Goal: Communication & Community: Answer question/provide support

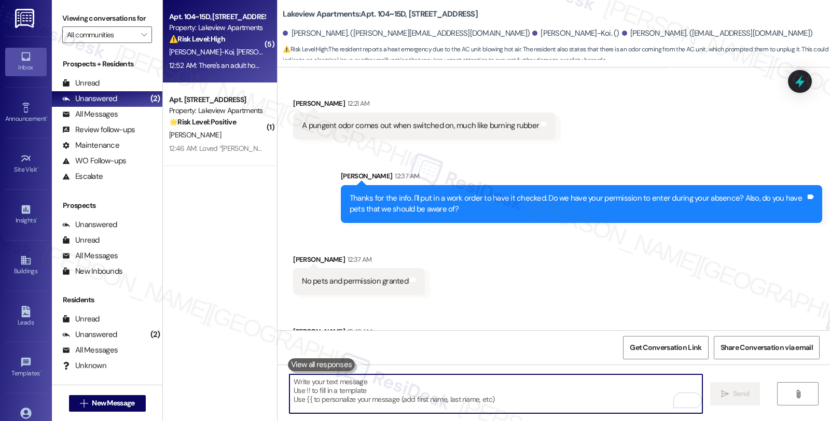
scroll to position [12393, 0]
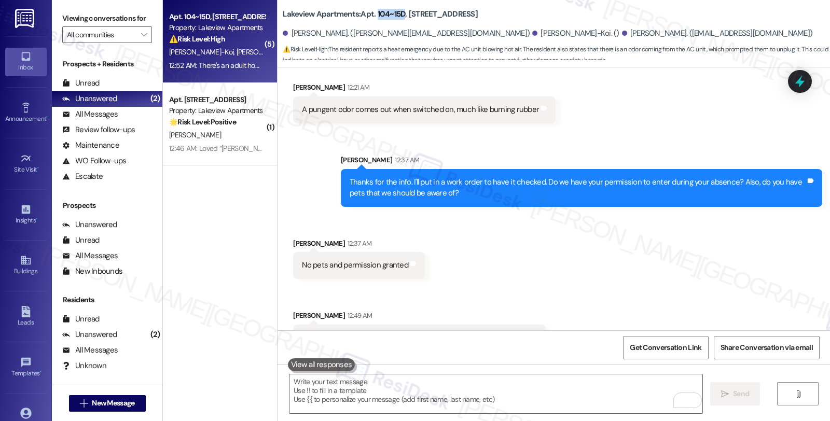
drag, startPoint x: 370, startPoint y: 13, endPoint x: 397, endPoint y: 12, distance: 27.0
click at [397, 12] on b "Lakeview Apartments: Apt. [STREET_ADDRESS]" at bounding box center [380, 14] width 195 height 11
copy b "104~15D"
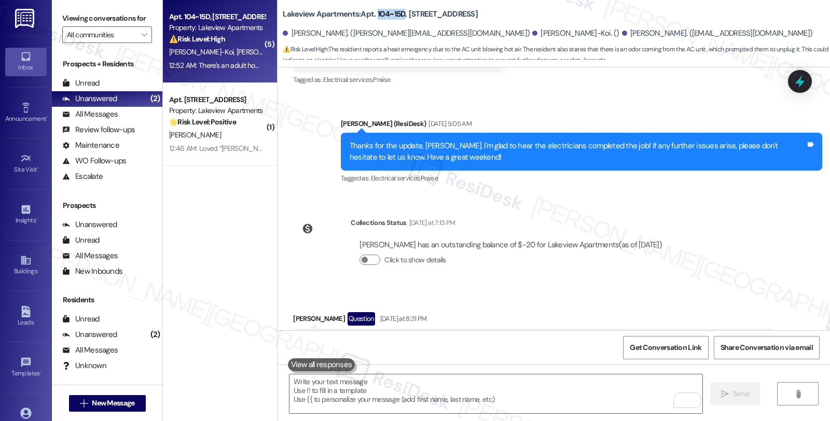
scroll to position [11529, 0]
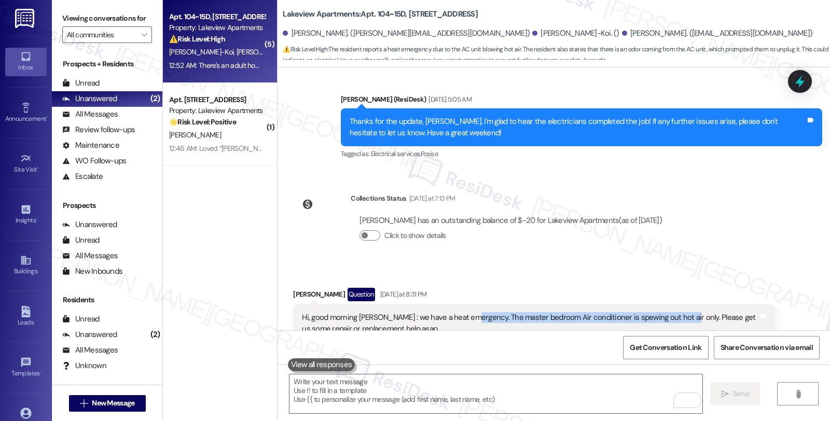
drag, startPoint x: 461, startPoint y: 227, endPoint x: 669, endPoint y: 227, distance: 207.9
click at [669, 312] on div "Hi, good morning Sarah : we have a heat emergency. The master bedroom Air condi…" at bounding box center [530, 328] width 456 height 33
copy div "The master bedroom Air conditioner is spewing out hot air only."
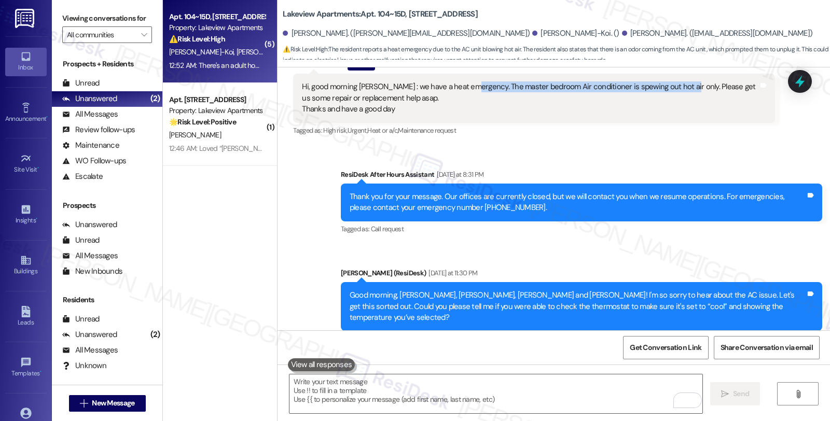
scroll to position [11817, 0]
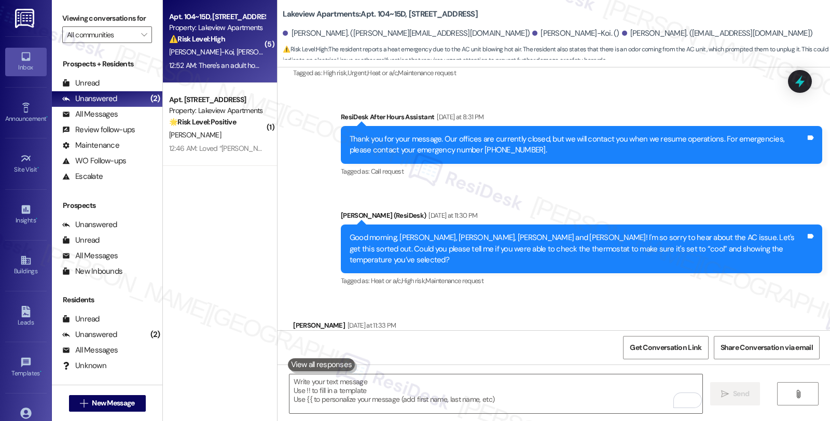
drag, startPoint x: 355, startPoint y: 260, endPoint x: 412, endPoint y: 263, distance: 57.1
click at [412, 312] on div "Received via SMS Irene Okai-Koi Yesterday at 11:33 PM Hello, Yes, thermostat is…" at bounding box center [354, 353] width 138 height 83
copy div "thermostat is set to cool. Tags and notes"
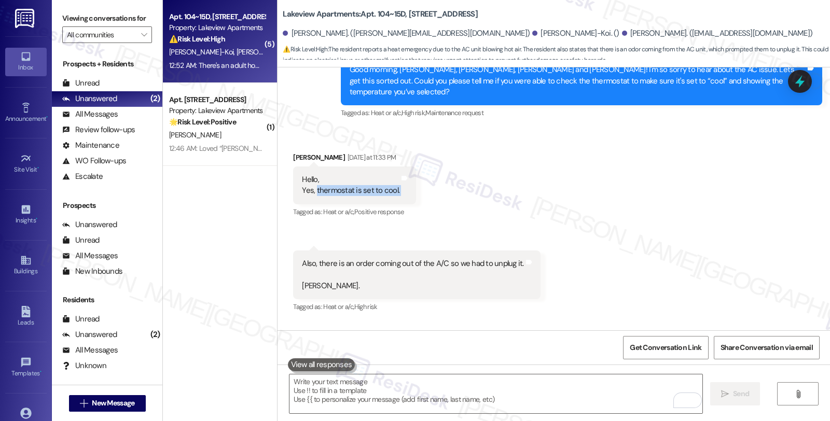
scroll to position [11932, 0]
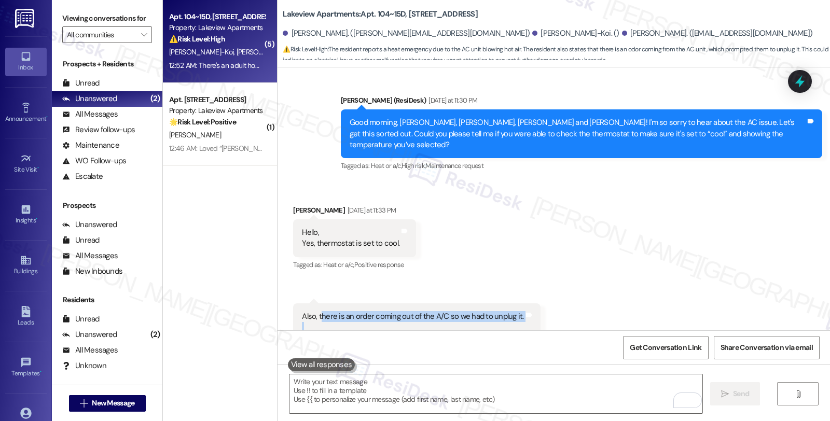
drag, startPoint x: 313, startPoint y: 216, endPoint x: 541, endPoint y: 216, distance: 228.1
click at [541, 216] on div "Received via SMS Irene Okai-Koi Yesterday at 11:33 PM Hello, Yes, thermostat is…" at bounding box center [553, 278] width 552 height 194
copy div "here is an order coming out of the A/C so we had to unplug it. Irene. Tags and …"
click at [532, 296] on div "Received via SMS 11:34 PM Irene Okai-Koi Yesterday at 11:34 PM Also, there is a…" at bounding box center [416, 336] width 262 height 80
click at [507, 311] on div "Also, there is an order coming out of the A/C so we had to unplug it. Irene." at bounding box center [412, 327] width 221 height 33
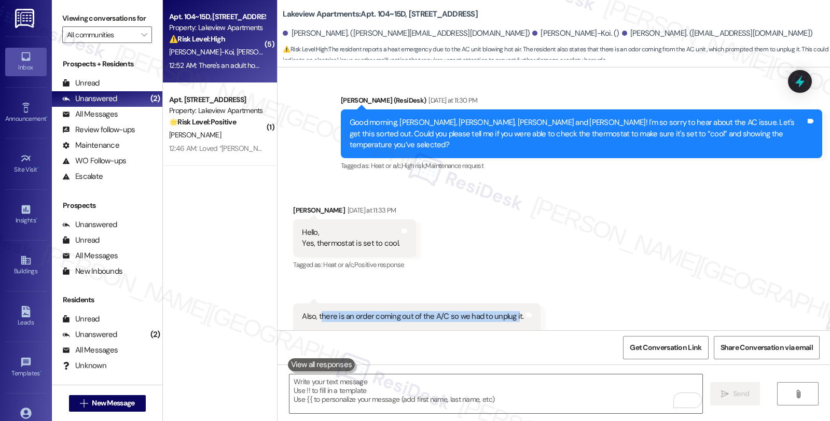
copy div "here is an order coming out of the A/C so we had to unplug i"
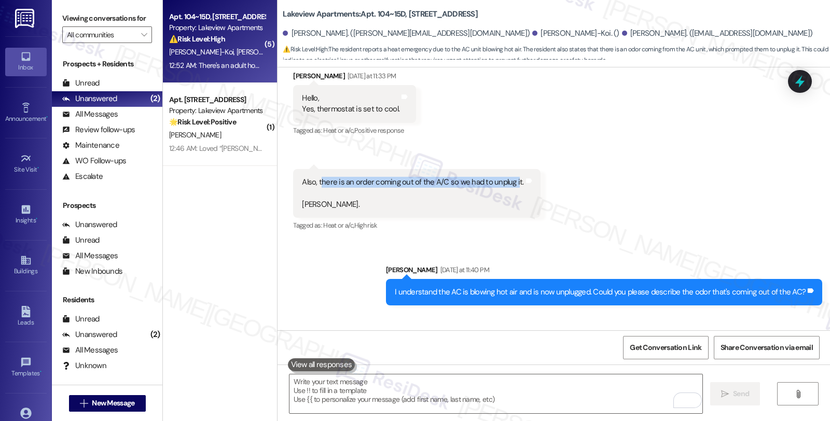
scroll to position [12162, 0]
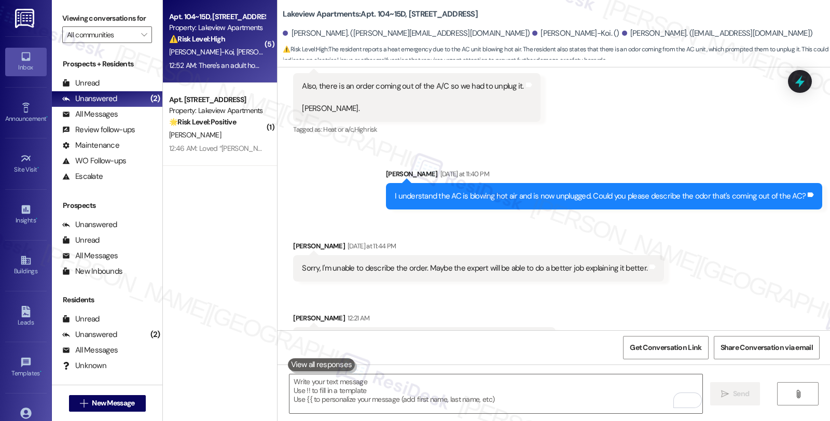
drag, startPoint x: 290, startPoint y: 239, endPoint x: 536, endPoint y: 243, distance: 245.8
click at [536, 327] on div "A pungent odor comes out when switched on, much like burning rubber Tags and no…" at bounding box center [424, 340] width 262 height 26
copy div "A pungent odor comes out when switched on, much like burning rubber Tags and no…"
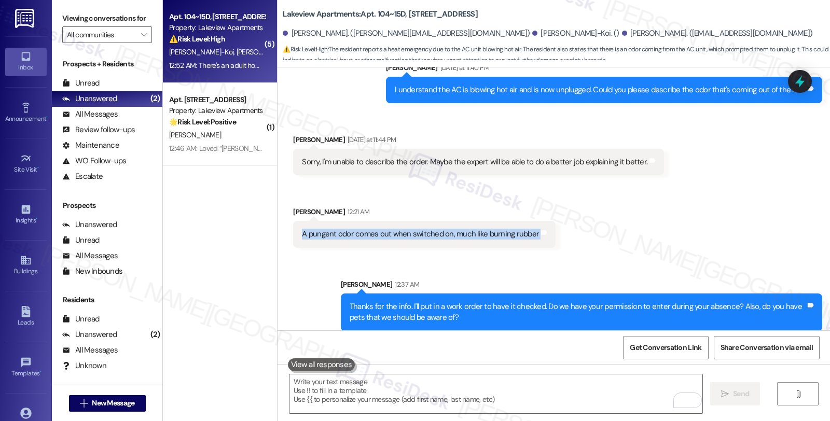
scroll to position [12393, 0]
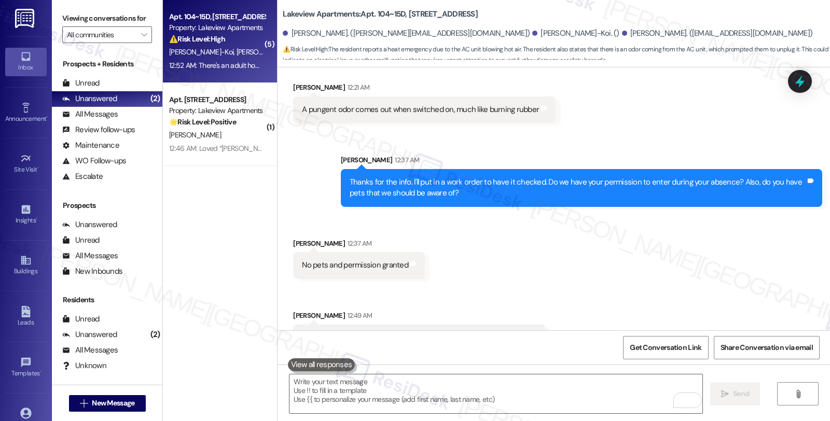
click at [783, 177] on div "Thanks for the info. I'll put in a work order to have it checked. Do we have yo…" at bounding box center [577, 188] width 456 height 22
click at [787, 177] on div "Thanks for the info. I'll put in a work order to have it checked. Do we have yo…" at bounding box center [577, 188] width 456 height 22
click at [797, 83] on icon at bounding box center [799, 82] width 12 height 16
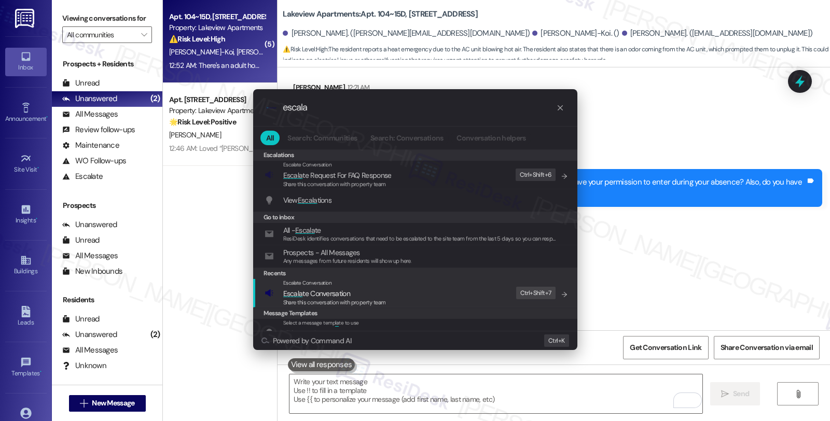
type input "escala"
click at [402, 288] on div "Escalate Conversation Escala te Conversation Share this conversation with prope…" at bounding box center [415, 293] width 303 height 28
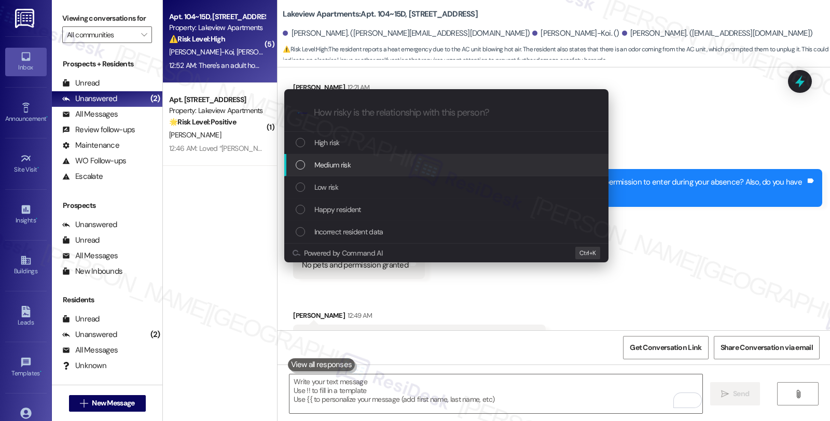
click at [391, 167] on div "Medium risk" at bounding box center [447, 164] width 303 height 11
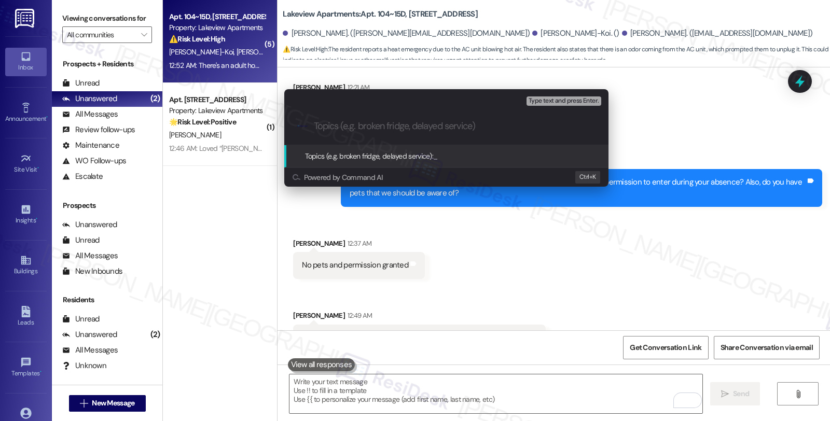
paste input "14283-1"
click at [315, 126] on input "14283-1 (AC)" at bounding box center [450, 126] width 273 height 11
click at [314, 125] on input "14283-1 (AC)" at bounding box center [450, 126] width 273 height 11
paste input "Work Order Filed by ResiDesk - WO #"
click at [507, 127] on input "Work Order Filed by ResiDesk - WO #14283-1 (AC)" at bounding box center [450, 126] width 273 height 11
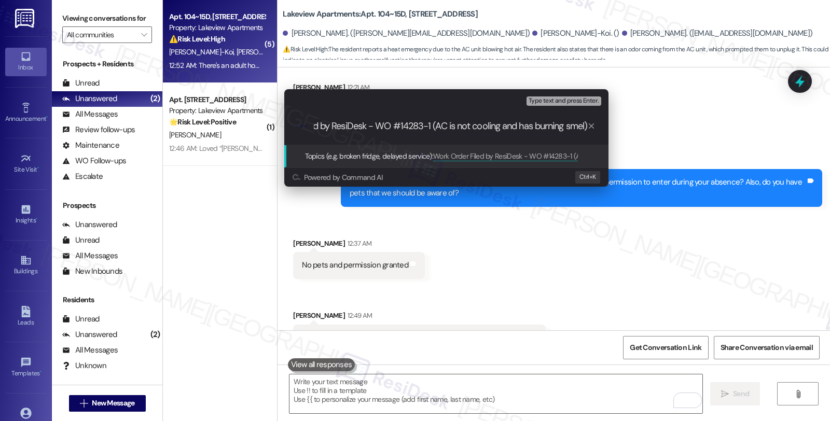
type input "Work Order Filed by ResiDesk - WO #14283-1 (AC is not cooling and has burning s…"
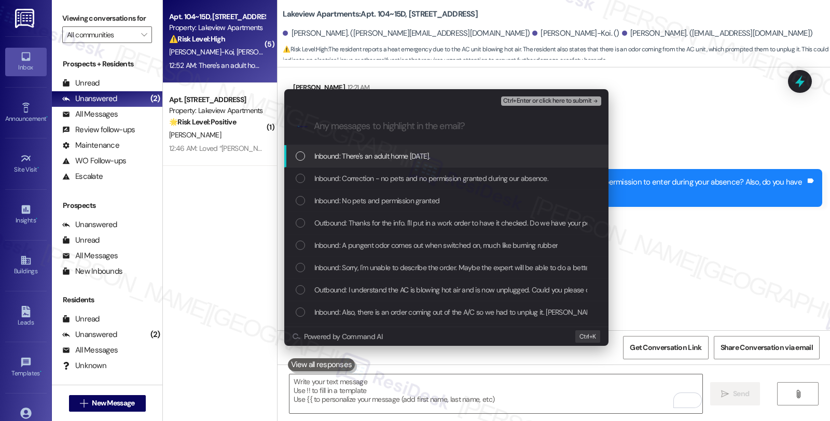
click at [401, 162] on span "Inbound: There's an adult home today." at bounding box center [372, 155] width 116 height 11
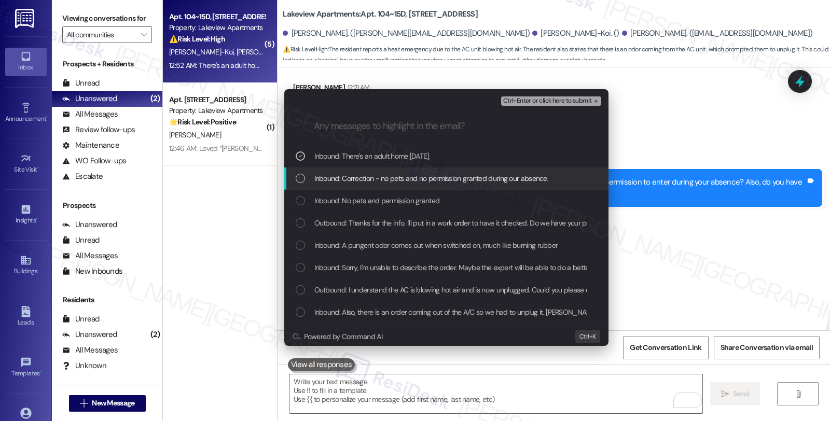
click at [399, 177] on span "Inbound: Correction - no pets and no permission granted during our absence." at bounding box center [431, 178] width 234 height 11
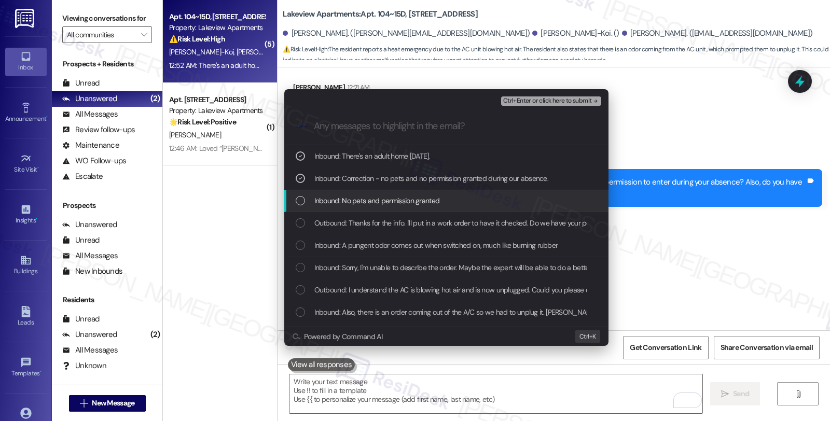
click at [398, 195] on span "Inbound: No pets and permission granted" at bounding box center [376, 200] width 125 height 11
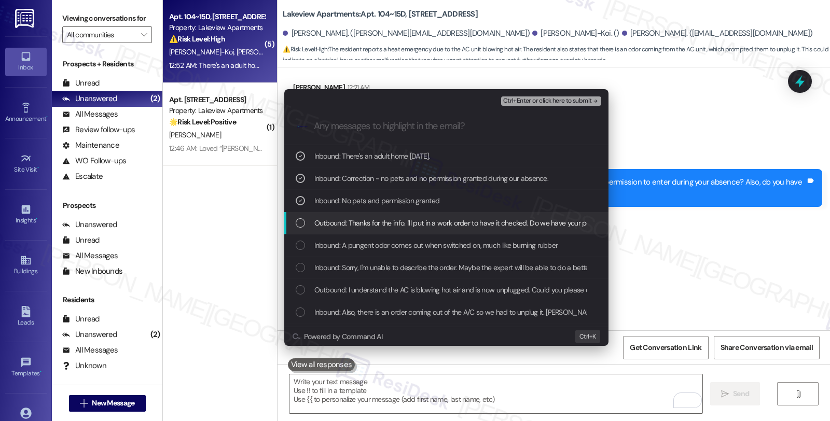
click at [395, 235] on div "Inbound: A pungent odor comes out when switched on, much like burning rubber" at bounding box center [446, 245] width 324 height 22
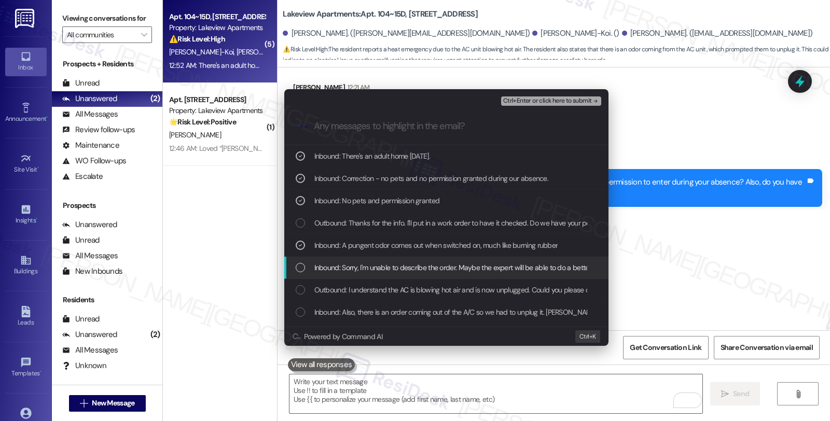
click at [395, 271] on span "Inbound: Sorry, I'm unable to describe the order. Maybe the expert will be able…" at bounding box center [487, 267] width 346 height 11
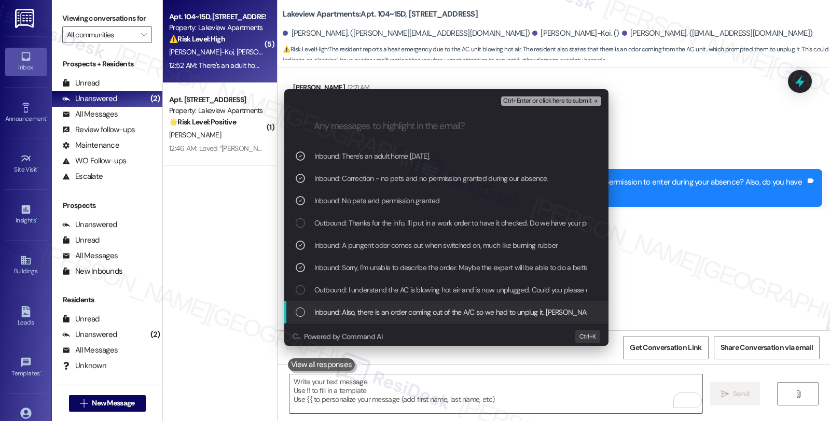
scroll to position [58, 0]
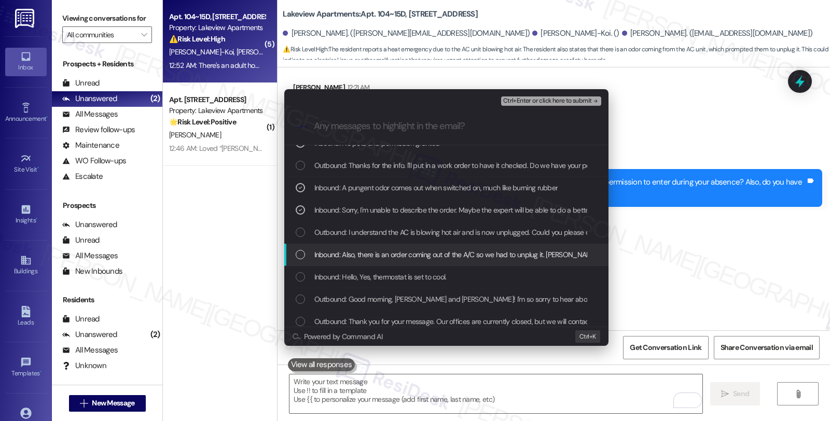
click at [390, 255] on span "Inbound: Also, there is an order coming out of the A/C so we had to unplug it. …" at bounding box center [456, 254] width 285 height 11
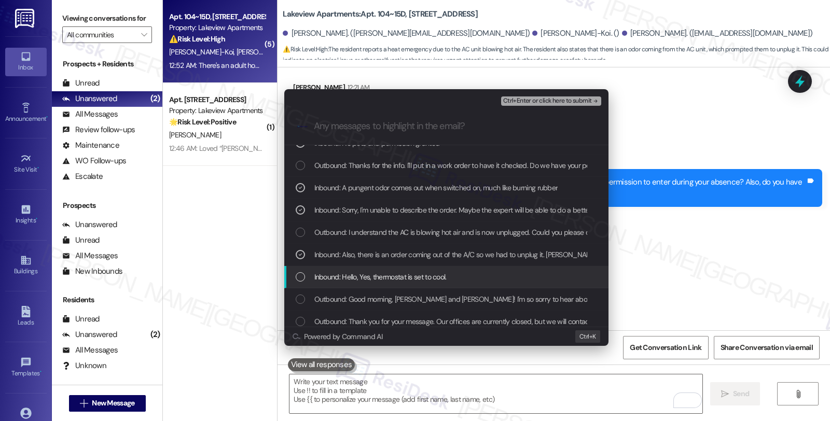
click at [390, 275] on span "Inbound: Hello, Yes, thermostat is set to cool." at bounding box center [380, 276] width 132 height 11
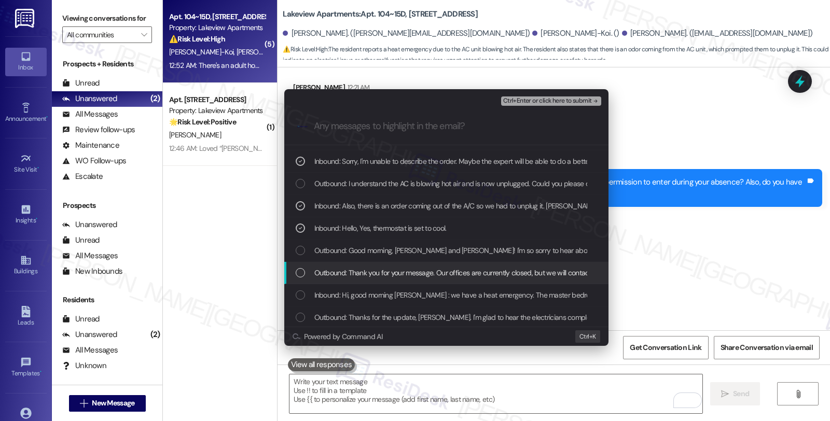
scroll to position [115, 0]
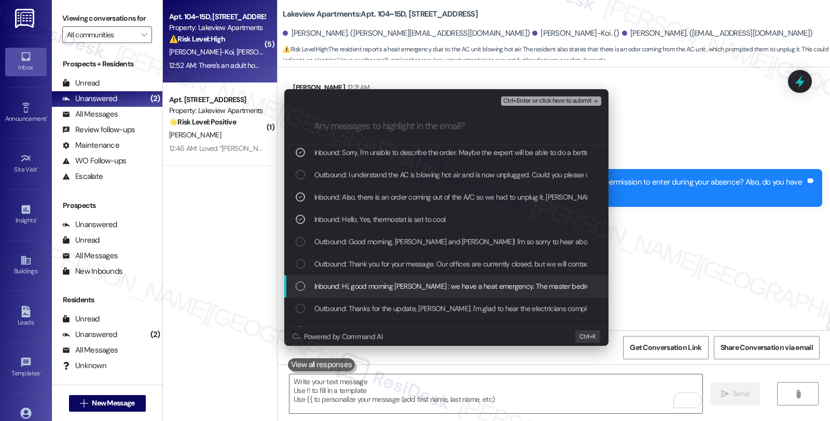
click at [379, 283] on span "Inbound: Hi, good morning Sarah : we have a heat emergency. The master bedroom …" at bounding box center [644, 286] width 661 height 11
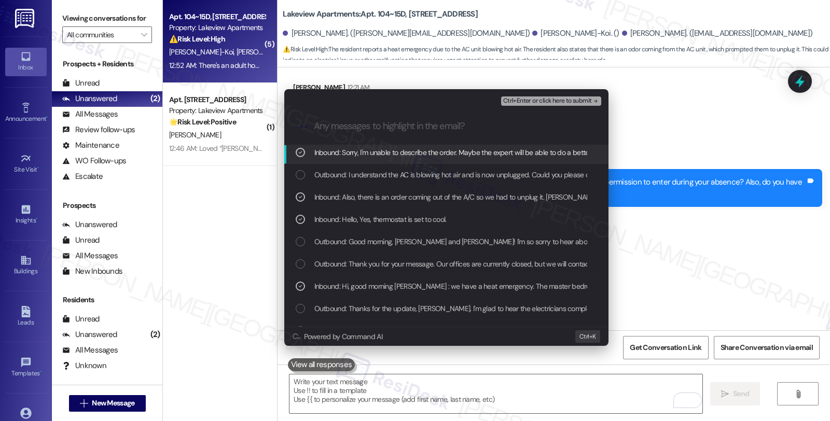
click at [543, 97] on span "Ctrl+Enter or click here to submit" at bounding box center [547, 100] width 89 height 7
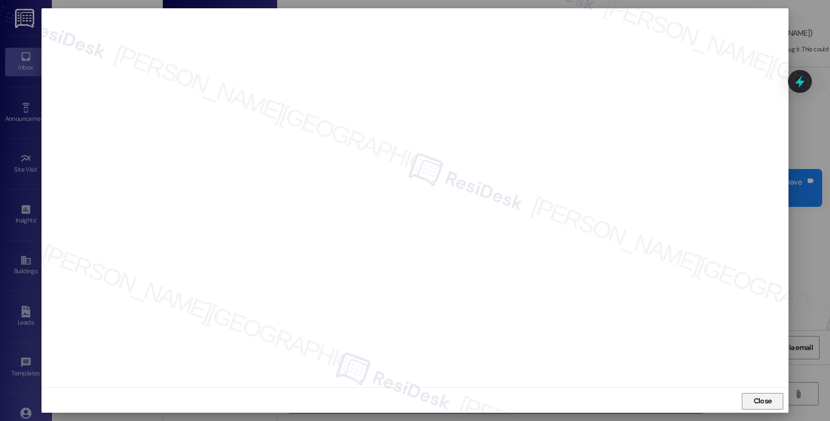
click at [753, 401] on span "Close" at bounding box center [762, 401] width 18 height 11
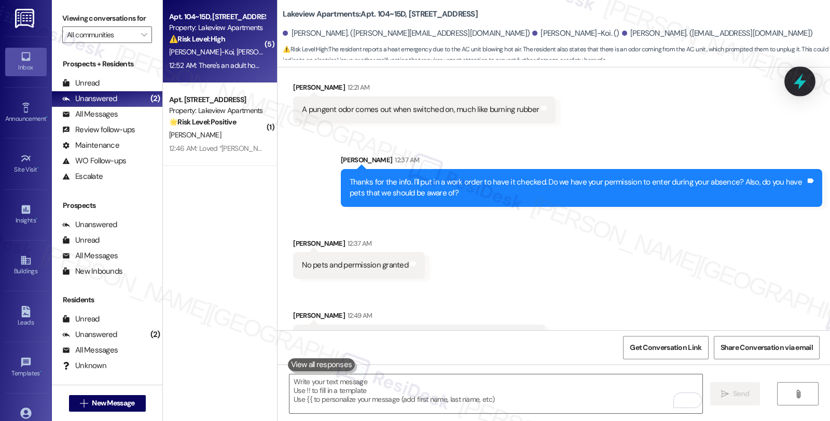
click at [797, 86] on icon at bounding box center [800, 82] width 18 height 18
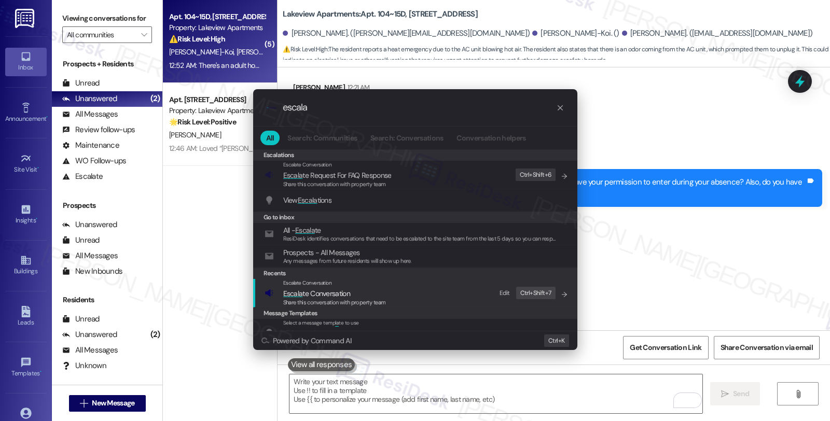
type input "escala"
click at [370, 284] on div "Escalate Conversation" at bounding box center [334, 283] width 103 height 8
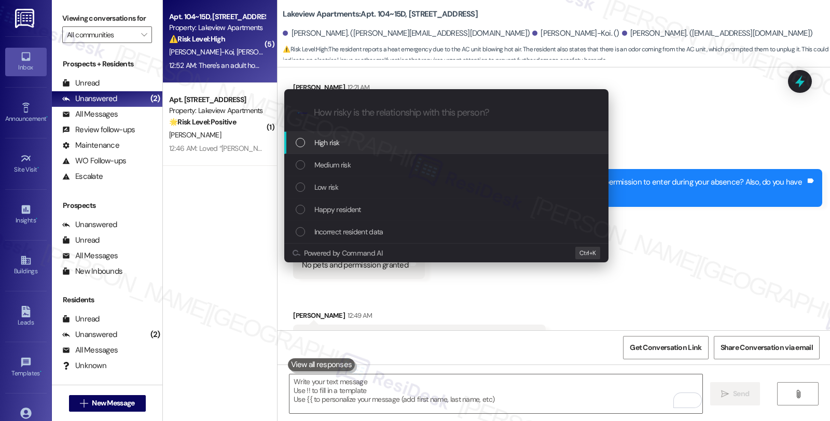
click at [370, 142] on div "High risk" at bounding box center [447, 142] width 303 height 11
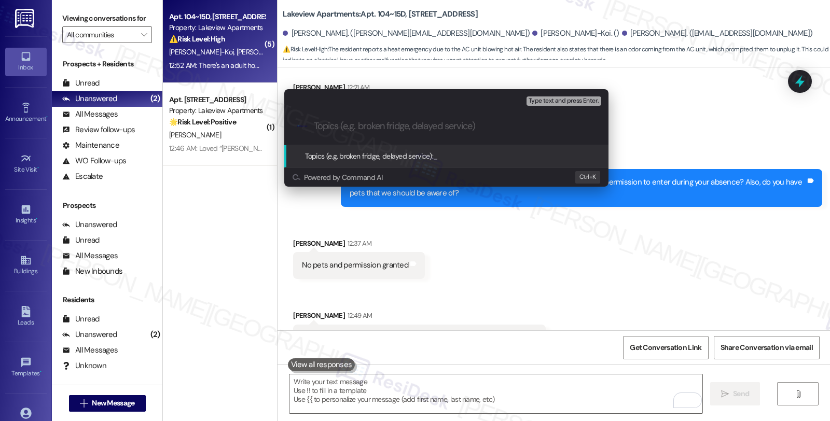
paste input "Work Order Filed by ResiDesk - WO #14283-1 (AC is not cooling and has burning s…"
type input "Work Order Filed by ResiDesk - WO #14283-1 (AC is not cooling and has burning s…"
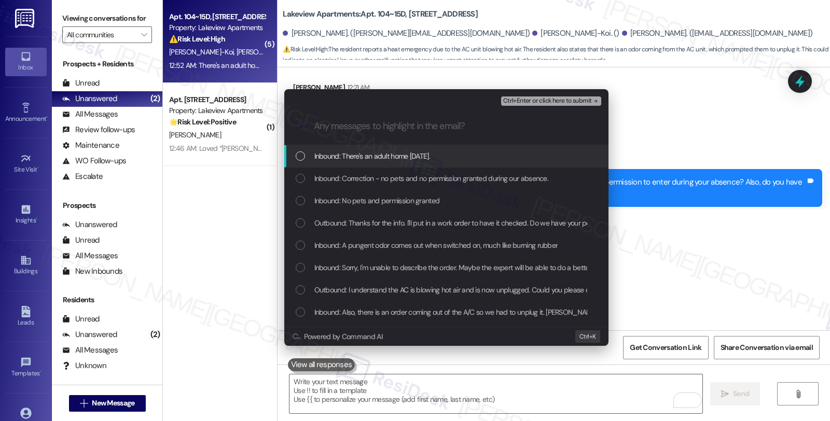
scroll to position [0, 0]
click at [366, 155] on span "Inbound: There's an adult home today." at bounding box center [372, 155] width 116 height 11
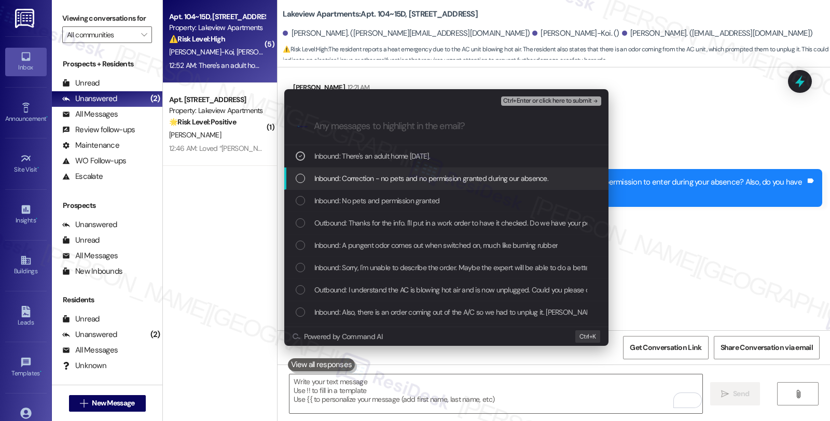
click at [366, 175] on span "Inbound: Correction - no pets and no permission granted during our absence." at bounding box center [431, 178] width 234 height 11
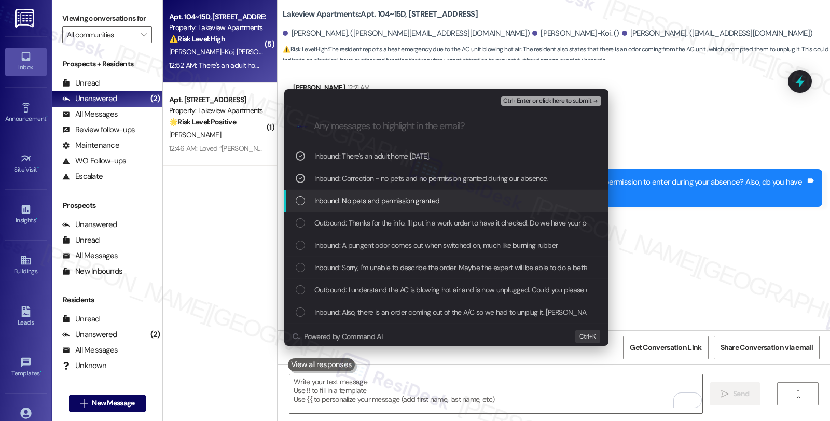
click at [367, 195] on span "Inbound: No pets and permission granted" at bounding box center [376, 200] width 125 height 11
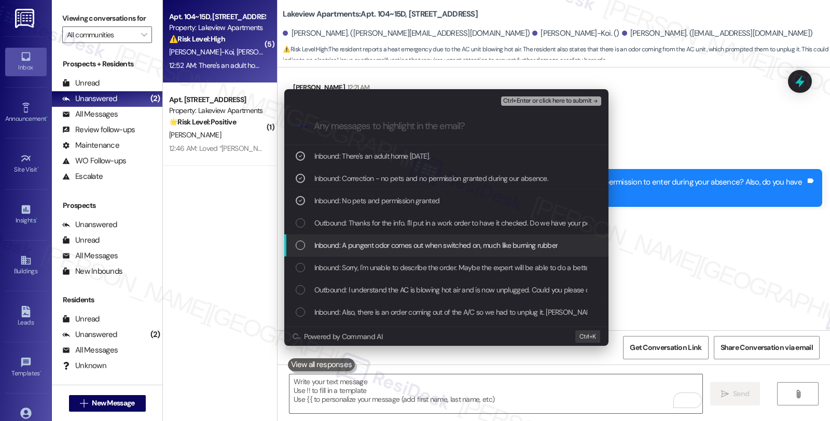
click at [368, 241] on span "Inbound: A pungent odor comes out when switched on, much like burning rubber" at bounding box center [436, 245] width 244 height 11
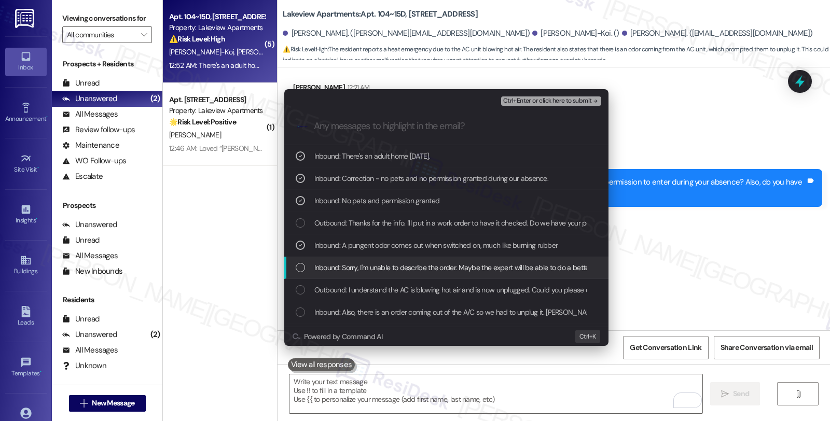
click at [368, 267] on span "Inbound: Sorry, I'm unable to describe the order. Maybe the expert will be able…" at bounding box center [487, 267] width 346 height 11
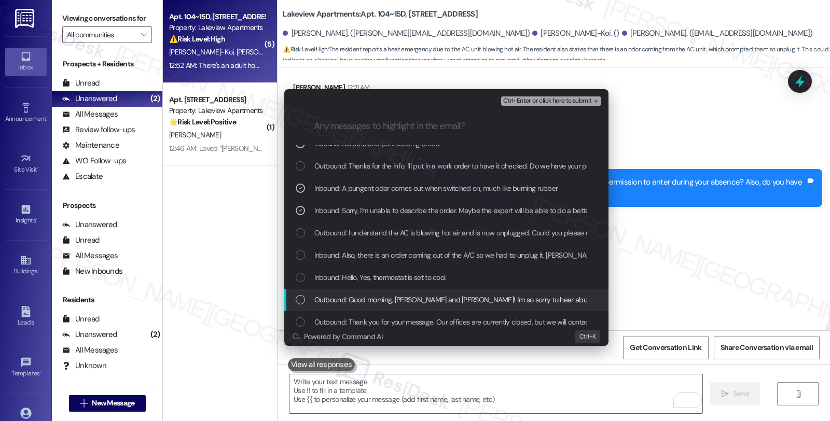
scroll to position [58, 0]
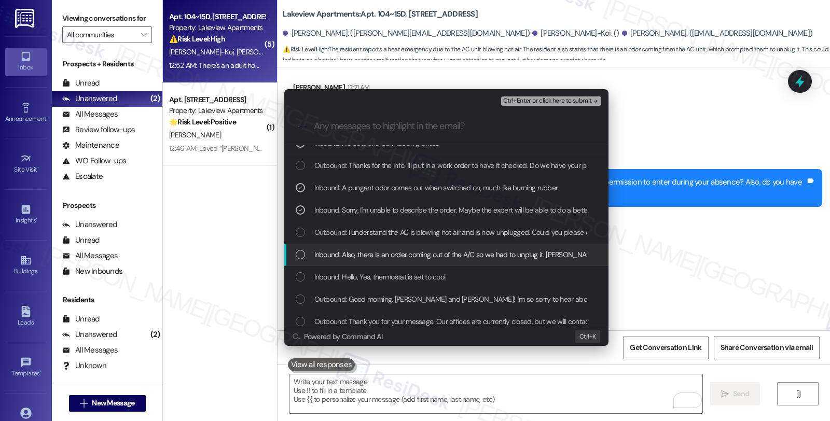
click at [370, 256] on span "Inbound: Also, there is an order coming out of the A/C so we had to unplug it. …" at bounding box center [456, 254] width 285 height 11
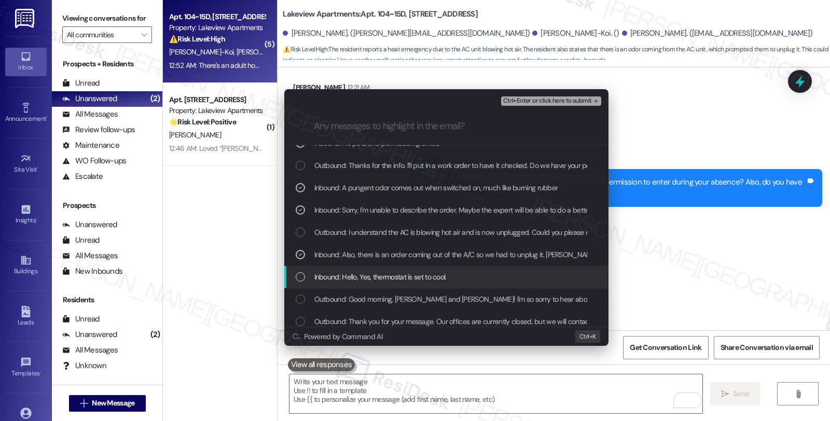
click at [376, 277] on span "Inbound: Hello, Yes, thermostat is set to cool." at bounding box center [380, 276] width 132 height 11
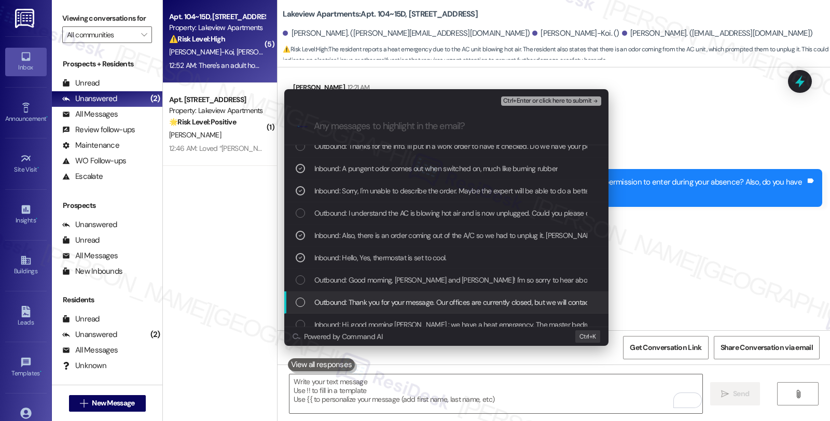
scroll to position [115, 0]
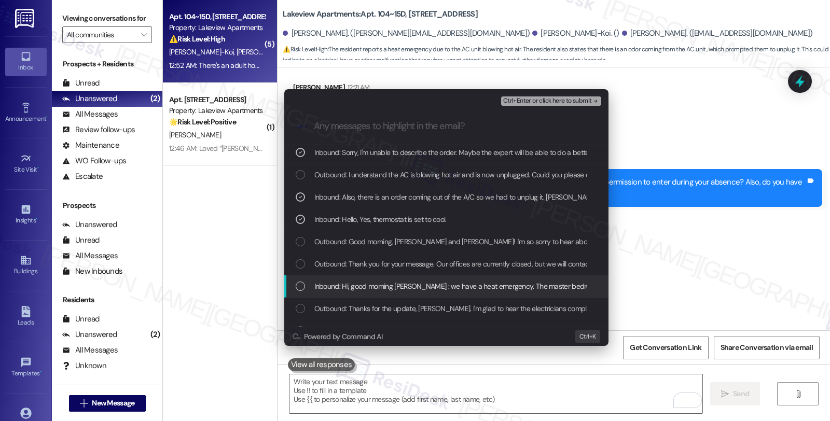
click at [365, 288] on span "Inbound: Hi, good morning Sarah : we have a heat emergency. The master bedroom …" at bounding box center [644, 286] width 661 height 11
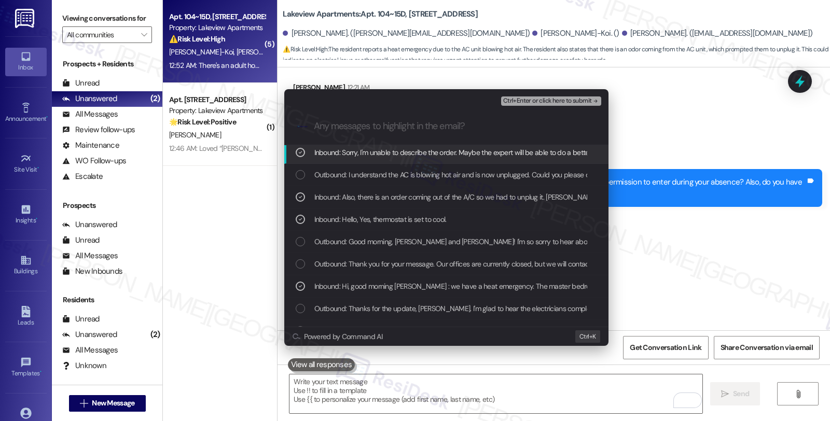
click at [536, 105] on button "Ctrl+Enter or click here to submit" at bounding box center [551, 100] width 100 height 9
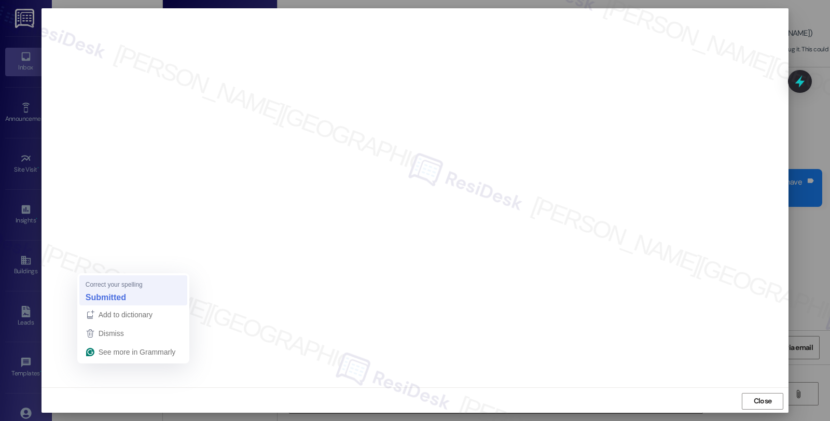
click at [104, 289] on div "Submitted" at bounding box center [133, 297] width 100 height 17
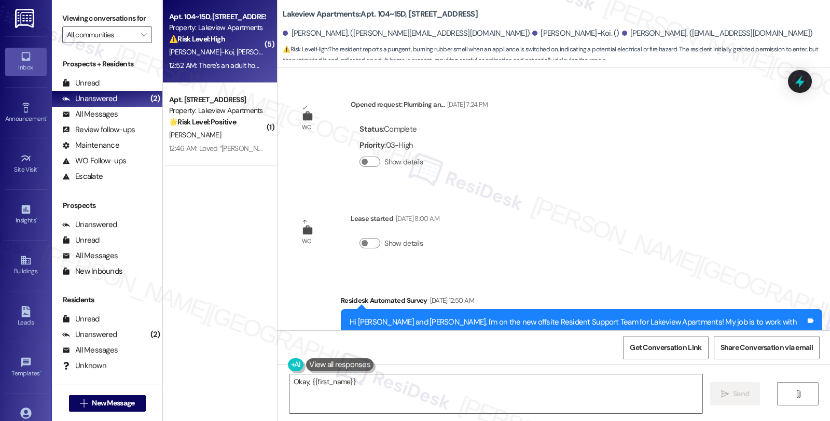
scroll to position [12507, 0]
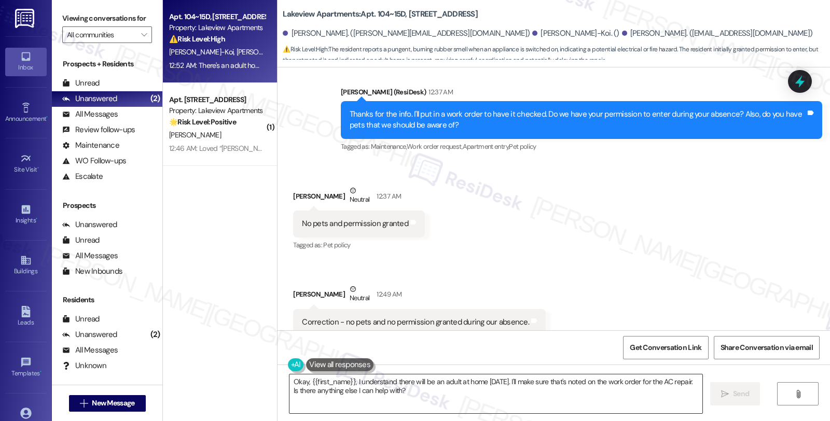
click at [289, 382] on textarea "Okay, {{first_name}}, I understand there will be an adult at home today. I'll m…" at bounding box center [495, 393] width 413 height 39
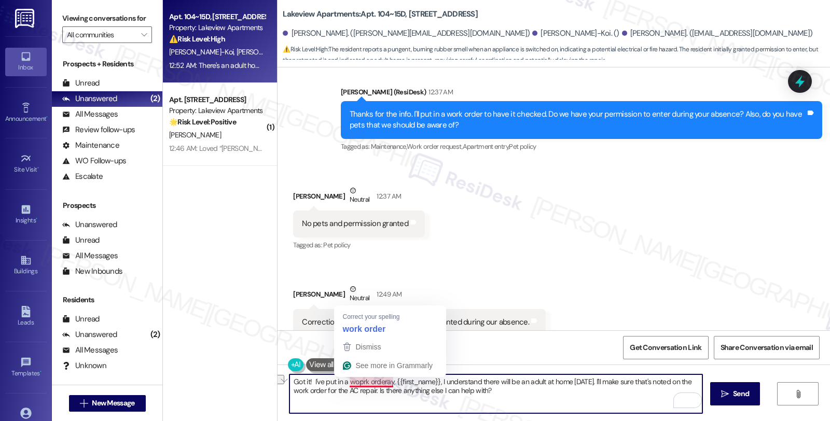
drag, startPoint x: 335, startPoint y: 382, endPoint x: 388, endPoint y: 382, distance: 52.4
click at [388, 382] on textarea "Got it! I've put in a woprk orderay, {{first_name}}, I understand there will be…" at bounding box center [495, 393] width 413 height 39
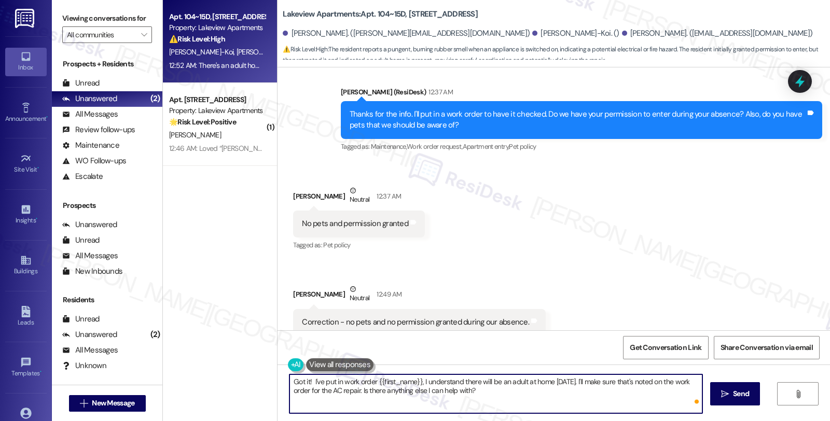
paste textarea "Work Order Filed by ResiDesk - WO #14283-1 (AC is not cooling and has burning s…"
drag, startPoint x: 371, startPoint y: 381, endPoint x: 475, endPoint y: 380, distance: 104.7
click at [475, 380] on textarea "Got it! I've put in work order Work Order Filed by ResiDesk - WO #14283-1 (AC i…" at bounding box center [495, 393] width 413 height 39
drag, startPoint x: 407, startPoint y: 384, endPoint x: 641, endPoint y: 414, distance: 236.2
click at [641, 414] on div "Got it! I've put in work order #14283-1 (AC is not cooling and has a burning sm…" at bounding box center [553, 404] width 552 height 78
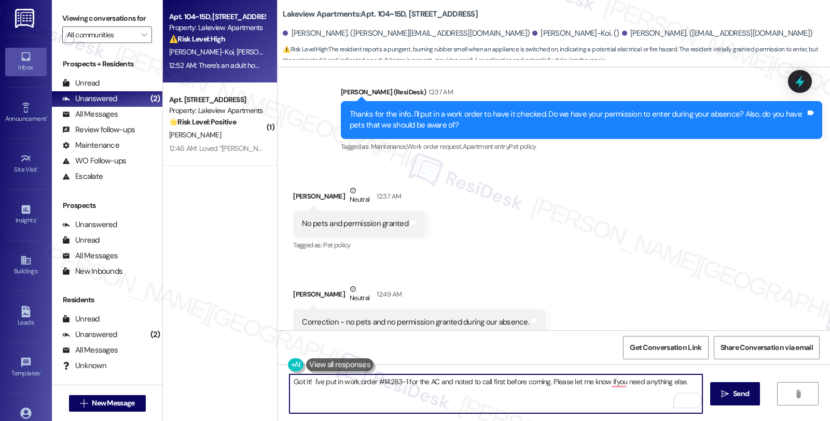
click at [585, 385] on textarea "Got it! I've put in work order #14283-1 for the AC and noted to call first befo…" at bounding box center [495, 393] width 413 height 39
type textarea "Fetching suggested responses. Please feel free to read through the conversation…"
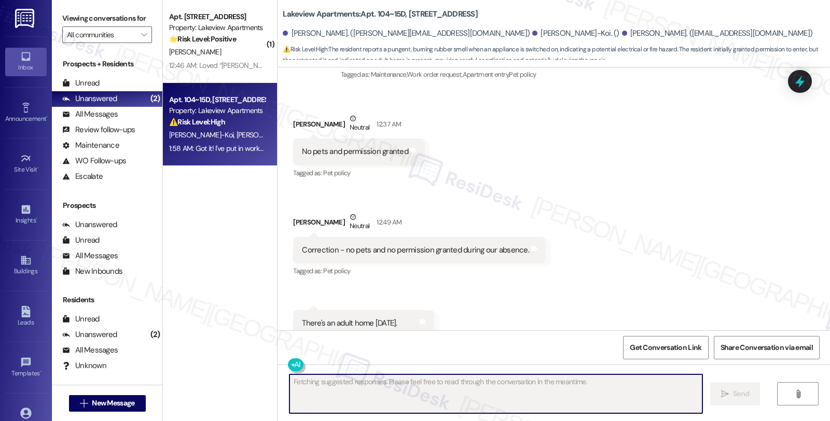
scroll to position [12579, 0]
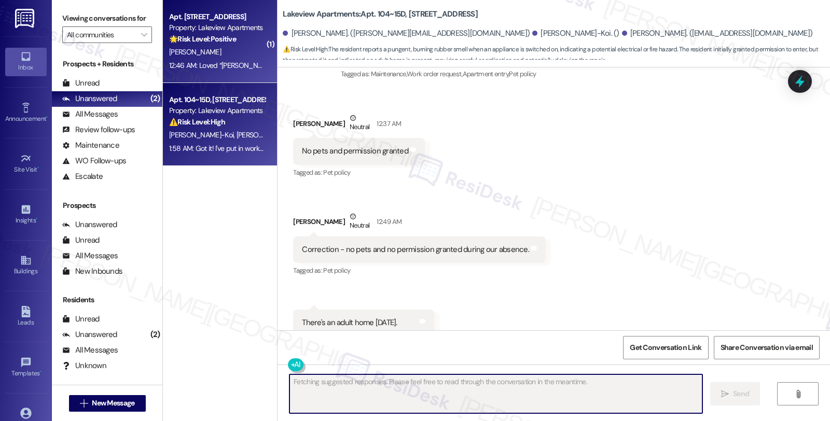
click at [226, 66] on div "12:46 AM: Loved “Sarah (Lakeview Apartments): Hi Robert, just to give you a qui…" at bounding box center [520, 65] width 702 height 9
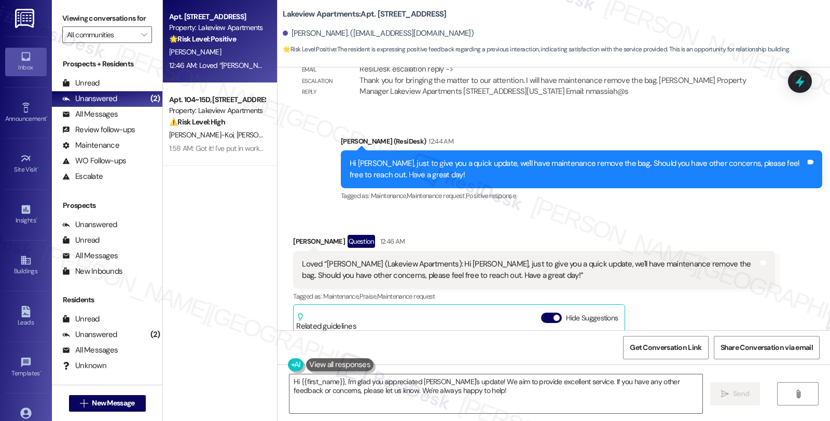
scroll to position [6043, 0]
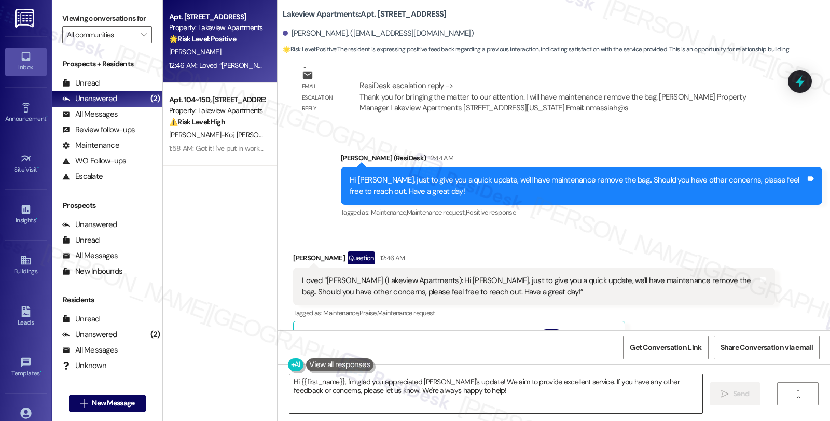
click at [650, 390] on textarea "Hi {{first_name}}, I'm glad you appreciated Sarah's update! We aim to provide e…" at bounding box center [495, 393] width 413 height 39
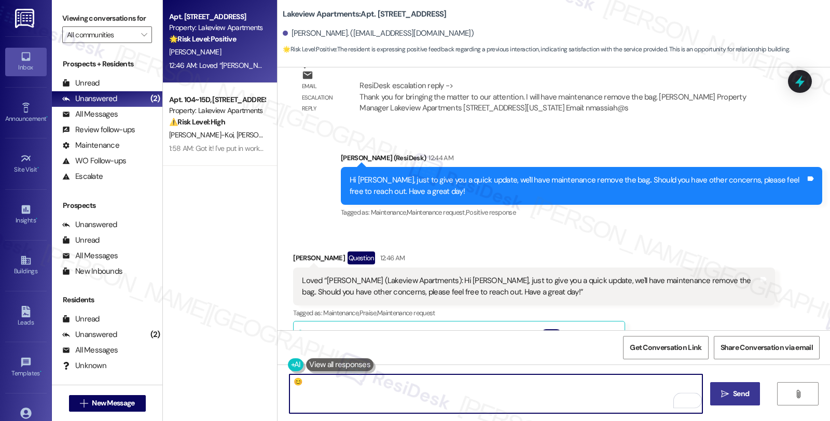
type textarea "😊"
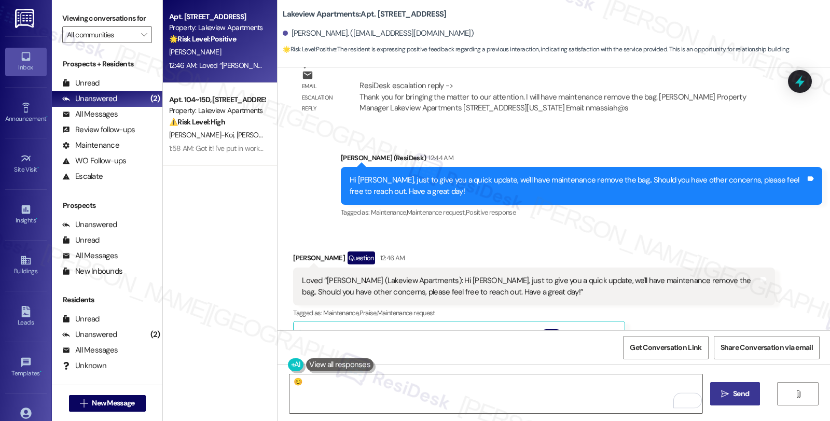
click at [745, 392] on span "Send" at bounding box center [741, 393] width 16 height 11
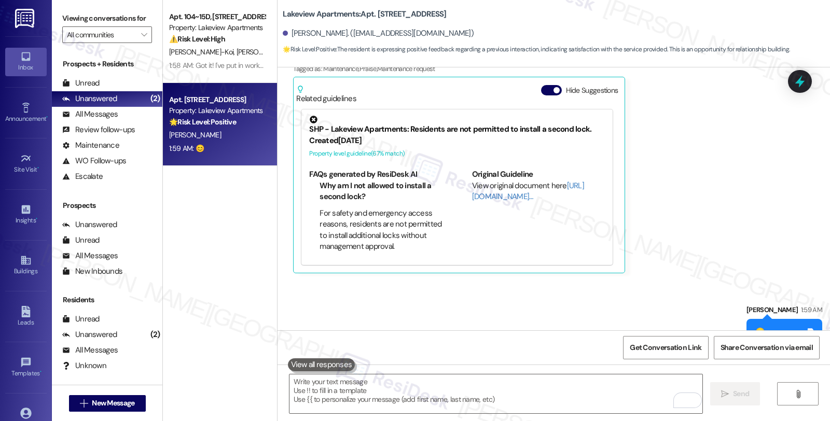
scroll to position [6288, 0]
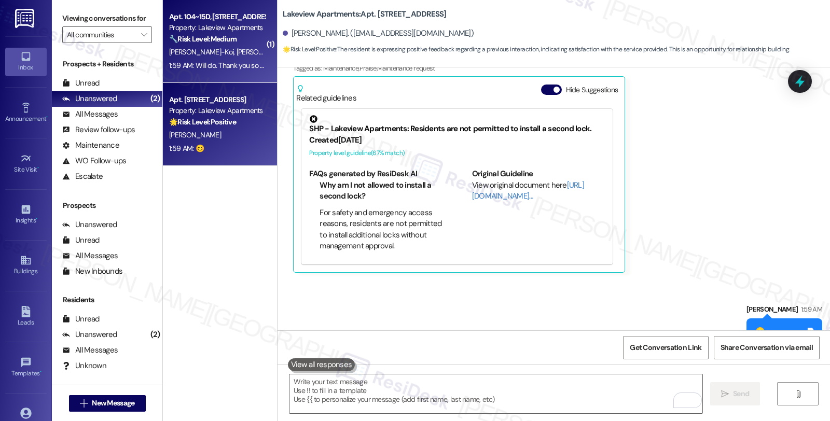
click at [231, 35] on strong "🔧 Risk Level: Medium" at bounding box center [202, 38] width 67 height 9
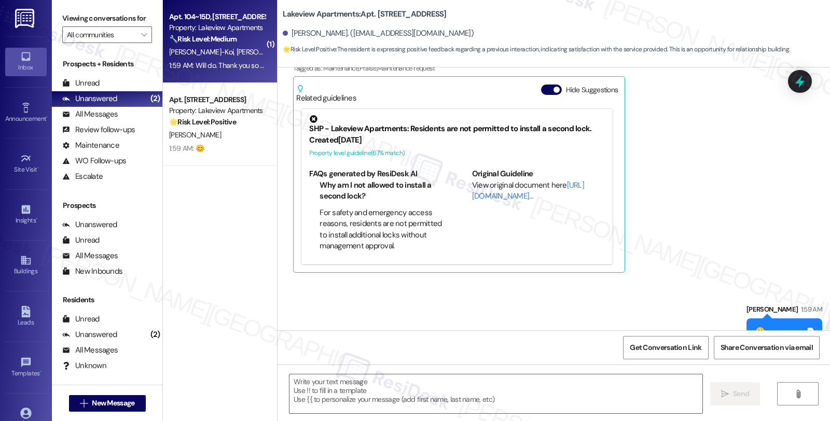
type textarea "Fetching suggested responses. Please feel free to read through the conversation…"
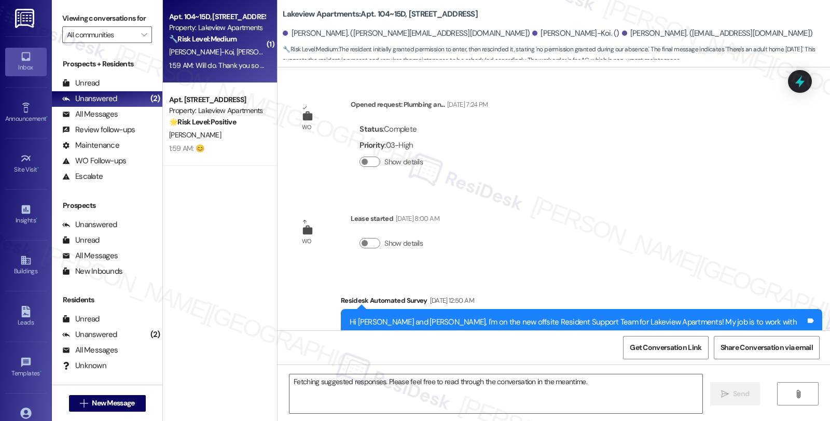
scroll to position [12811, 0]
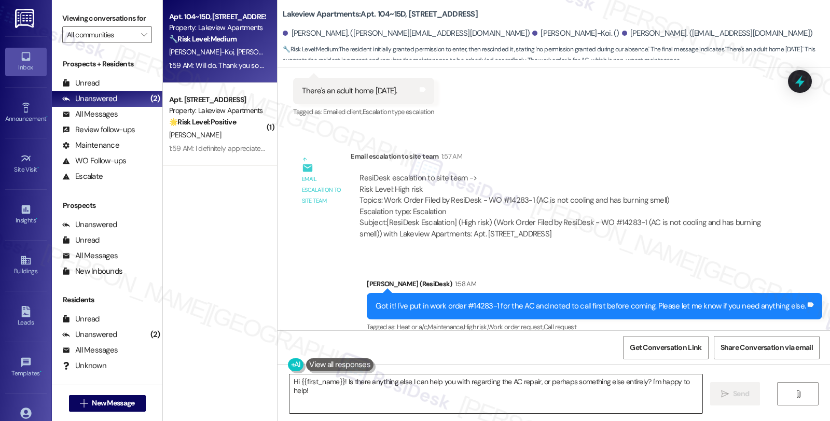
click at [368, 396] on textarea "Hi {{first_name}}! Is there anything else I can help you with regarding the AC …" at bounding box center [495, 393] width 413 height 39
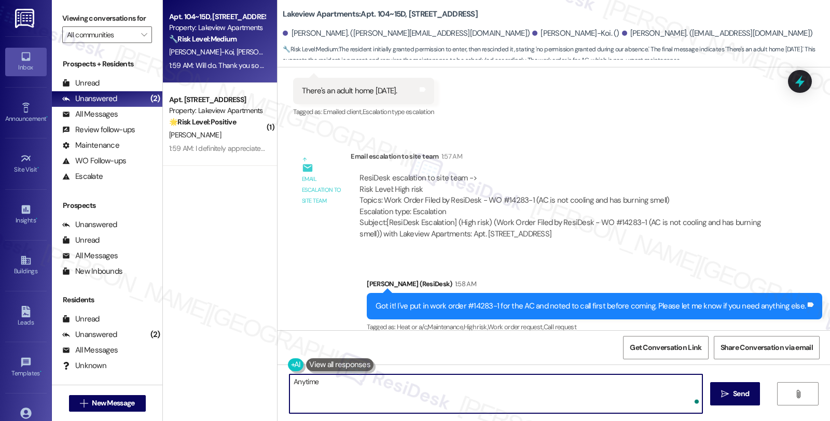
type textarea "Anytime!"
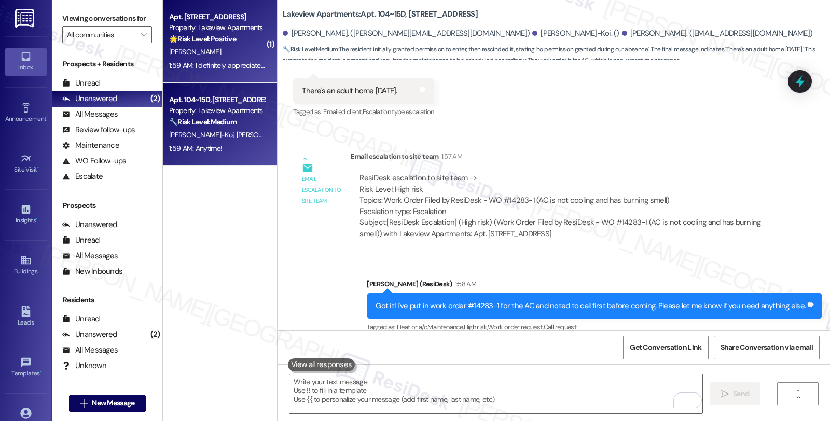
click at [232, 68] on div "1:59 AM: I definitely appreciate you guys communication 1:59 AM: I definitely a…" at bounding box center [253, 65] width 169 height 9
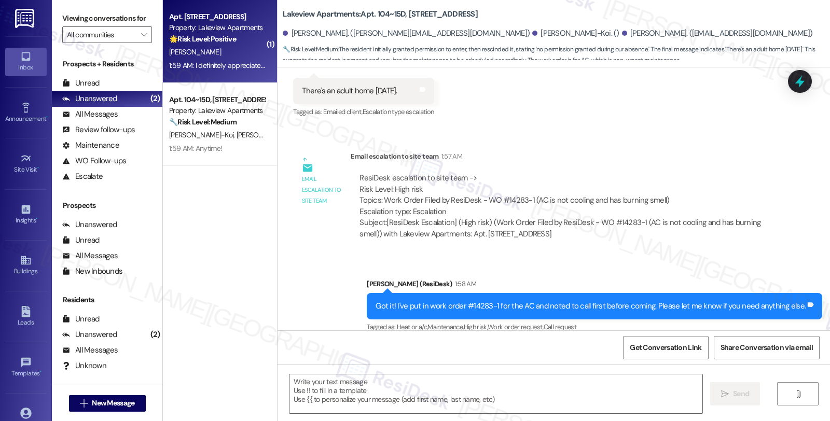
type textarea "Fetching suggested responses. Please feel free to read through the conversation…"
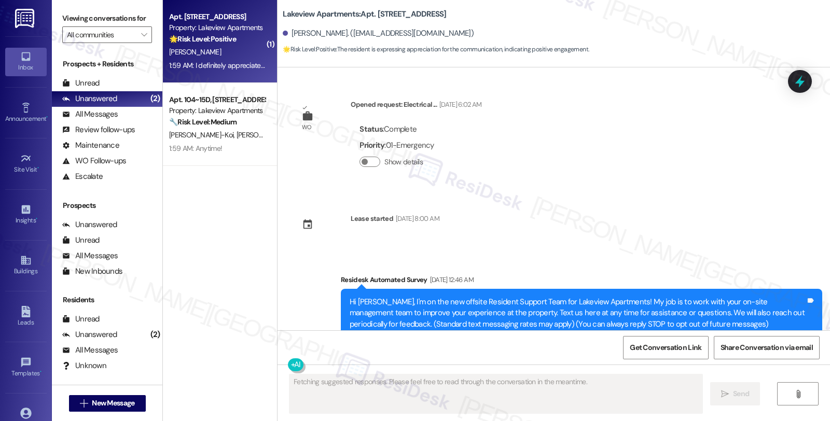
scroll to position [6225, 0]
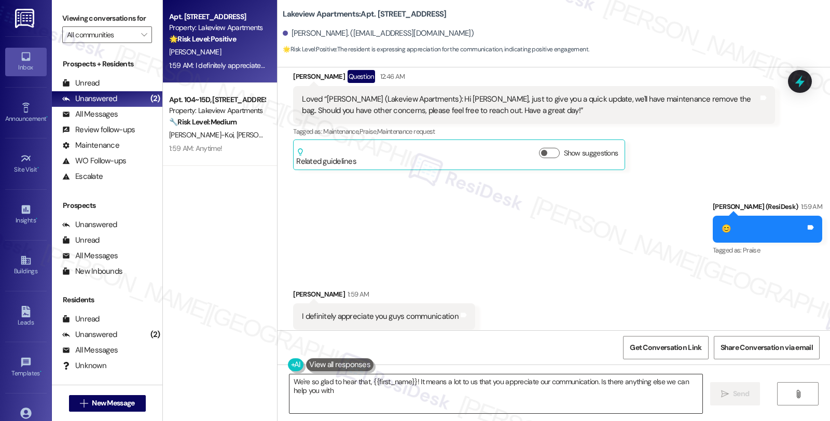
type textarea "We're so glad to hear that, {{first_name}}! It means a lot to us that you appre…"
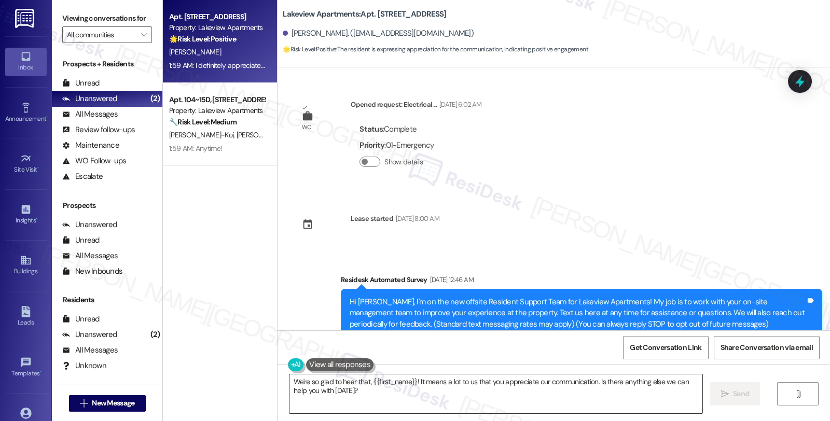
scroll to position [6225, 0]
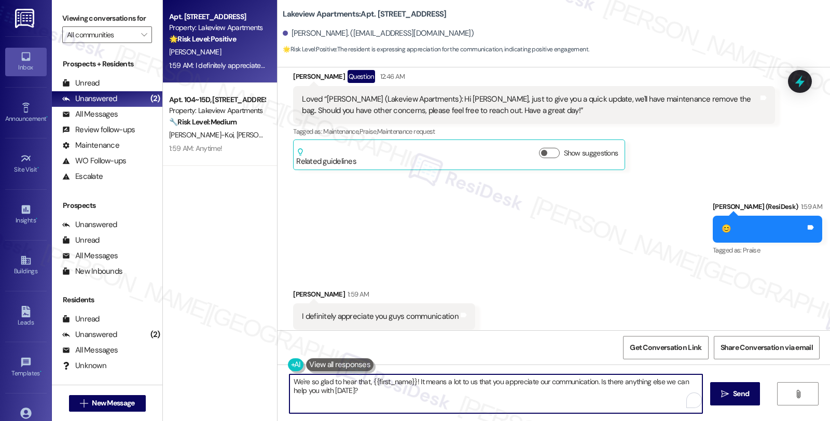
drag, startPoint x: 390, startPoint y: 394, endPoint x: 277, endPoint y: 374, distance: 115.3
click at [284, 374] on div "We're so glad to hear that, {{first_name}}! It means a lot to us that you appre…" at bounding box center [491, 394] width 414 height 40
click at [412, 383] on textarea "We're so glad to hear that, {{first_name}}! It means a lot to us that you appre…" at bounding box center [495, 393] width 413 height 39
drag, startPoint x: 467, startPoint y: 381, endPoint x: 661, endPoint y: 380, distance: 193.9
click at [661, 380] on textarea "It means a lot to us that you appreciate our communication. Is there anything e…" at bounding box center [495, 393] width 413 height 39
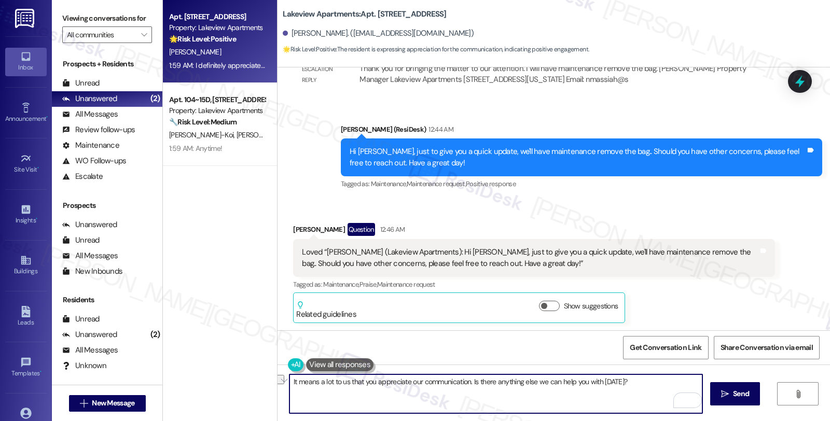
scroll to position [6052, 0]
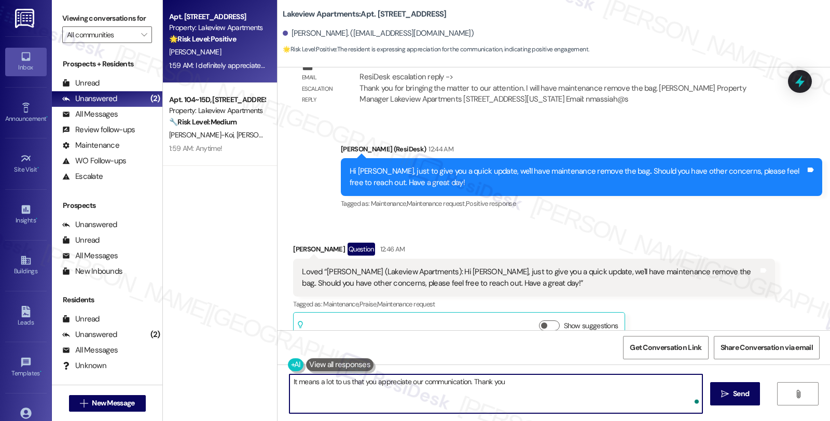
type textarea "It means a lot to us that you appreciate our communication. Thank you!"
